Goal: Check status

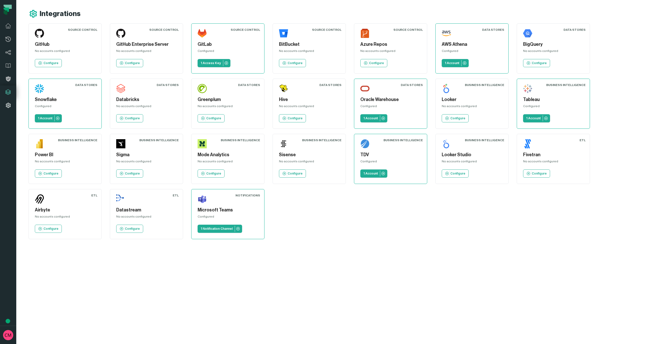
click at [10, 106] on icon at bounding box center [8, 105] width 5 height 5
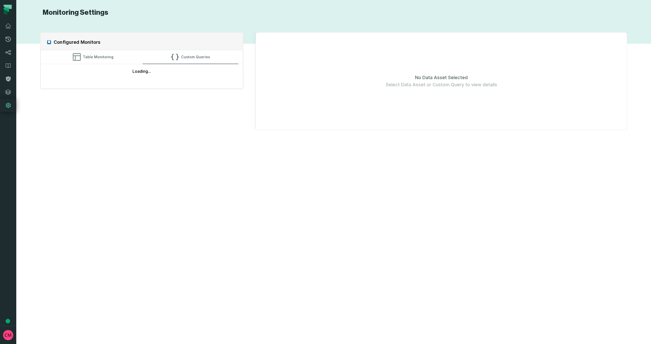
click at [190, 59] on button "Custom Queries" at bounding box center [191, 57] width 96 height 14
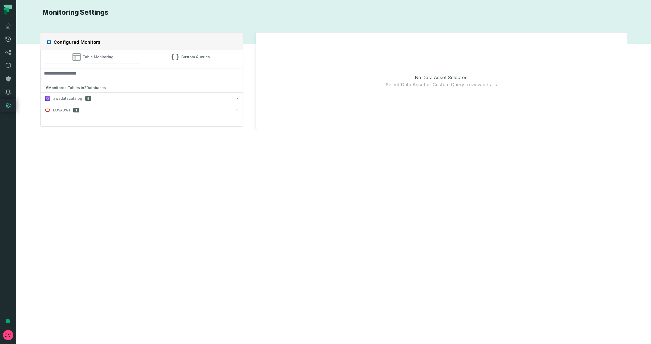
click at [91, 58] on button "Table Monitoring" at bounding box center [93, 57] width 96 height 14
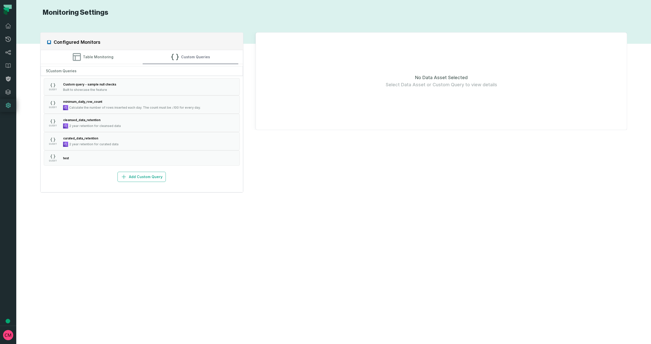
click at [187, 58] on button "Custom Queries" at bounding box center [191, 57] width 96 height 14
click at [94, 159] on button "QUERY test" at bounding box center [142, 157] width 196 height 15
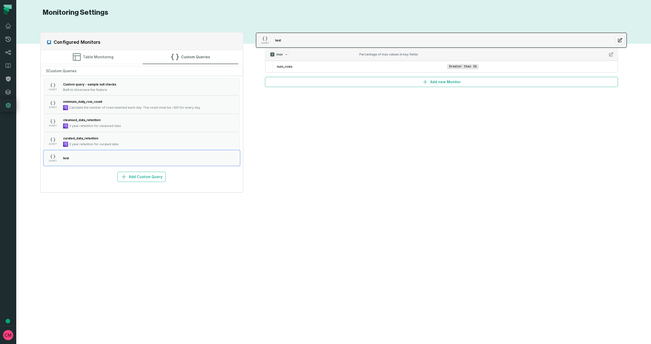
click at [618, 39] on icon "button" at bounding box center [619, 40] width 5 height 5
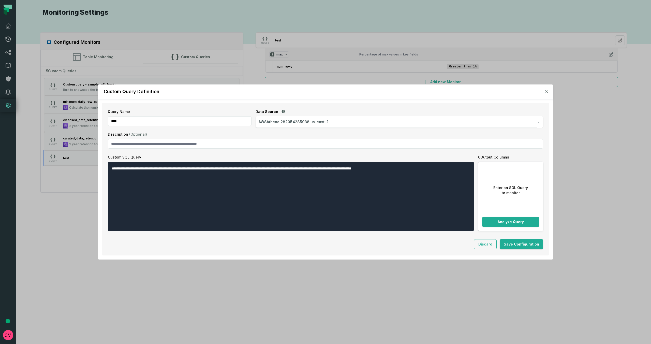
click at [547, 92] on icon "button" at bounding box center [547, 92] width 2 height 2
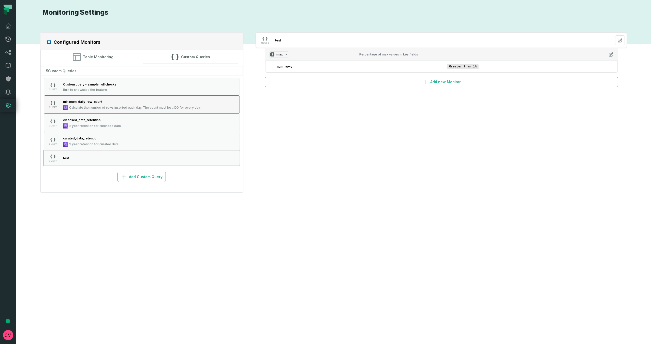
click at [102, 104] on div "minimum_daily_row_count" at bounding box center [132, 101] width 138 height 5
click at [457, 70] on span "Less than 10000%" at bounding box center [463, 68] width 33 height 5
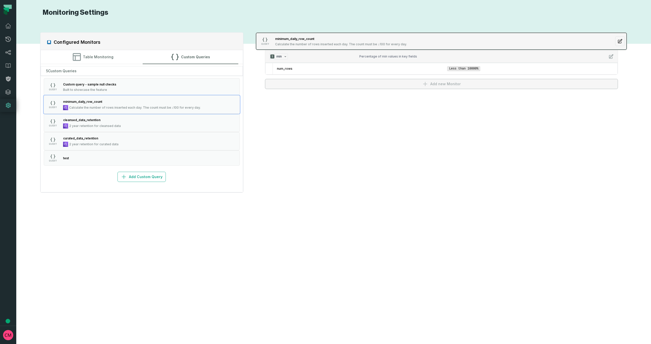
click at [358, 43] on span "Calculate the number of rows inserted each day. The count must be ≥100 for ever…" at bounding box center [341, 44] width 132 height 4
